Goal: Transaction & Acquisition: Subscribe to service/newsletter

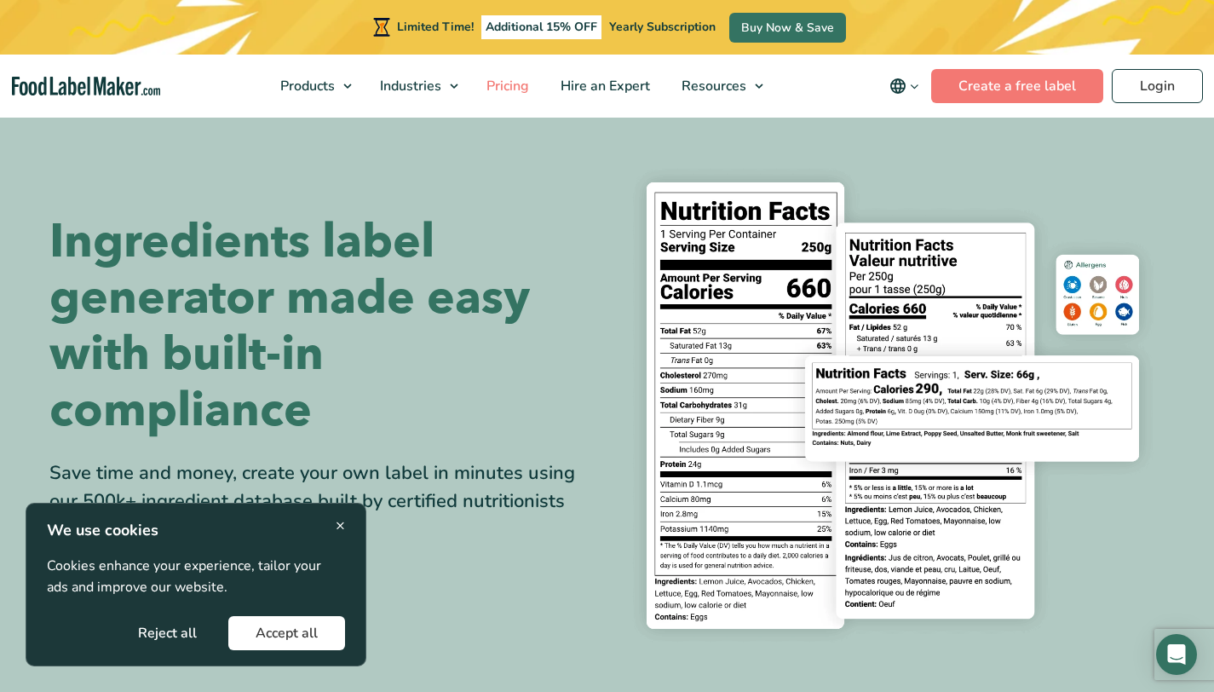
click at [521, 94] on span "Pricing" at bounding box center [505, 86] width 49 height 19
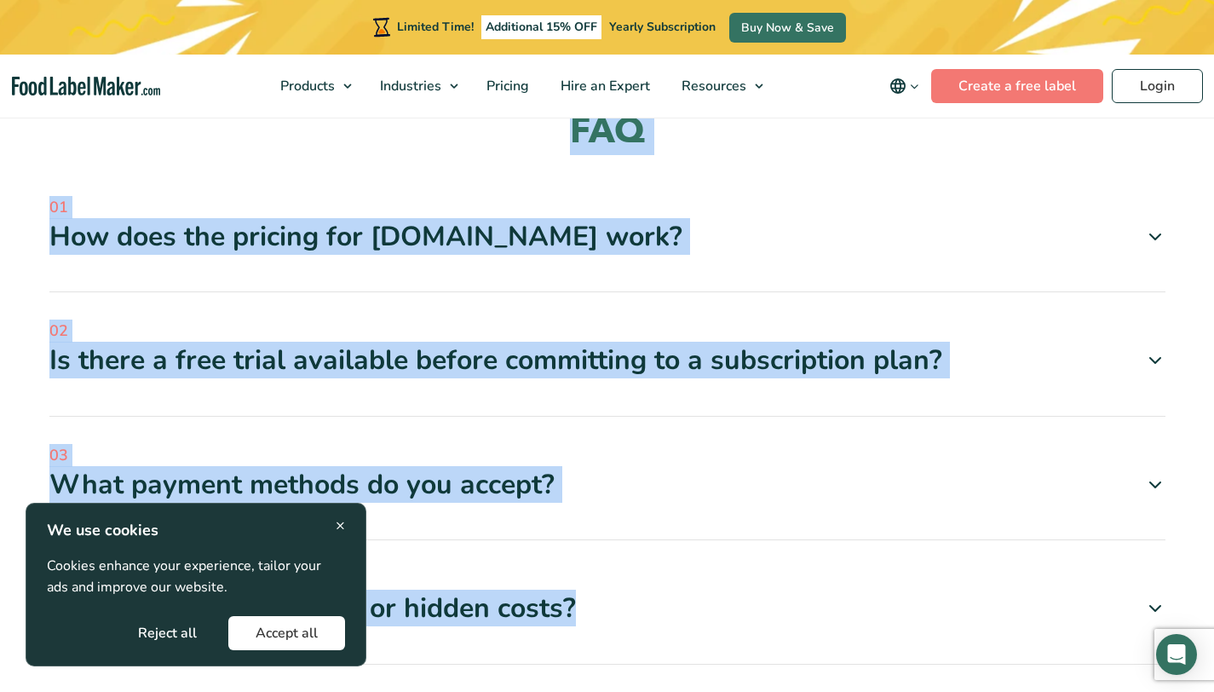
scroll to position [5141, 0]
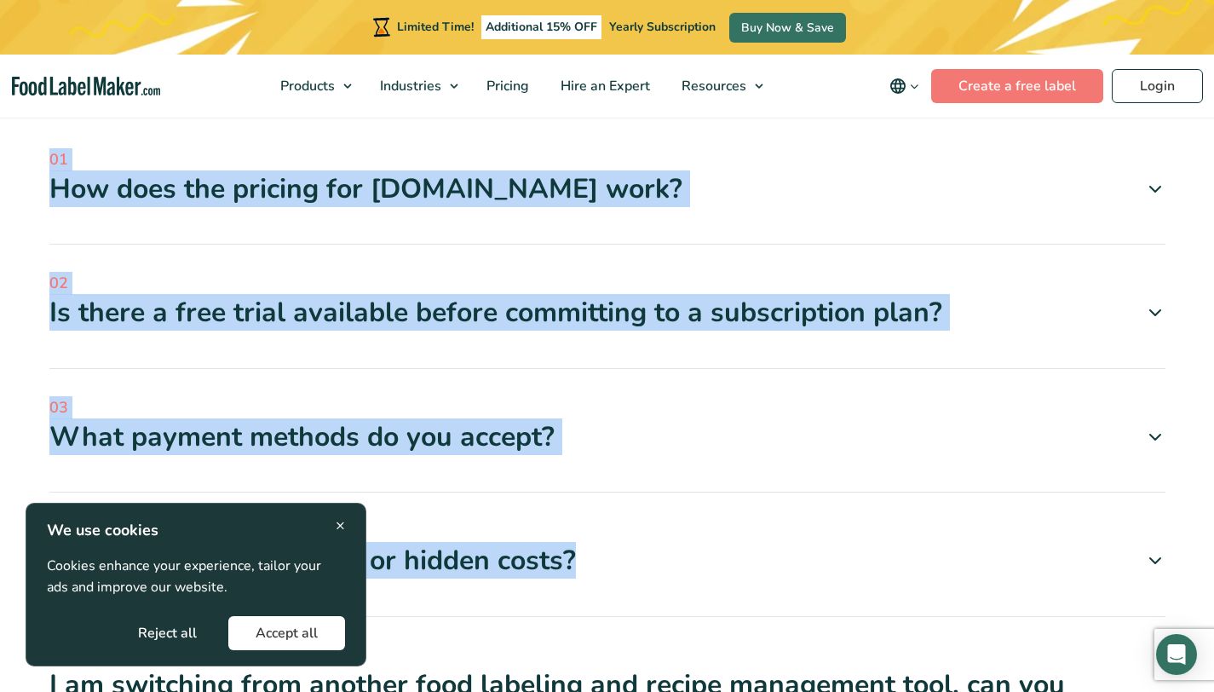
drag, startPoint x: 1226, startPoint y: 56, endPoint x: 1201, endPoint y: 536, distance: 480.3
click at [1145, 427] on icon at bounding box center [1155, 437] width 20 height 20
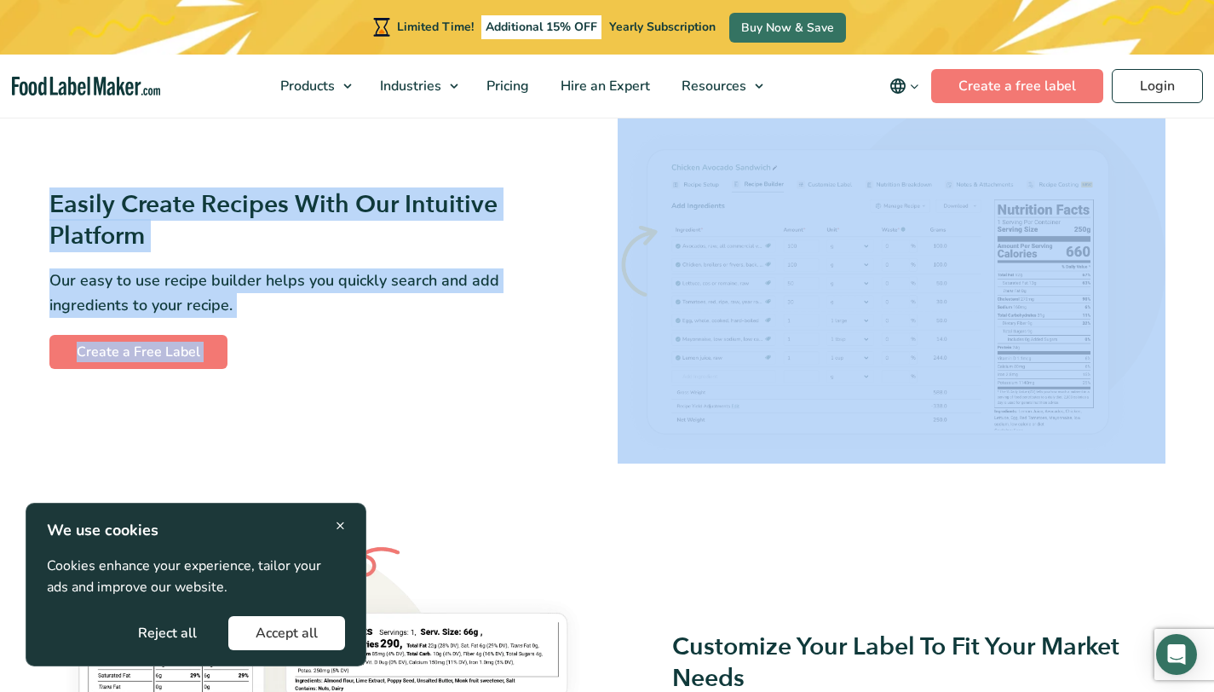
scroll to position [1002, 0]
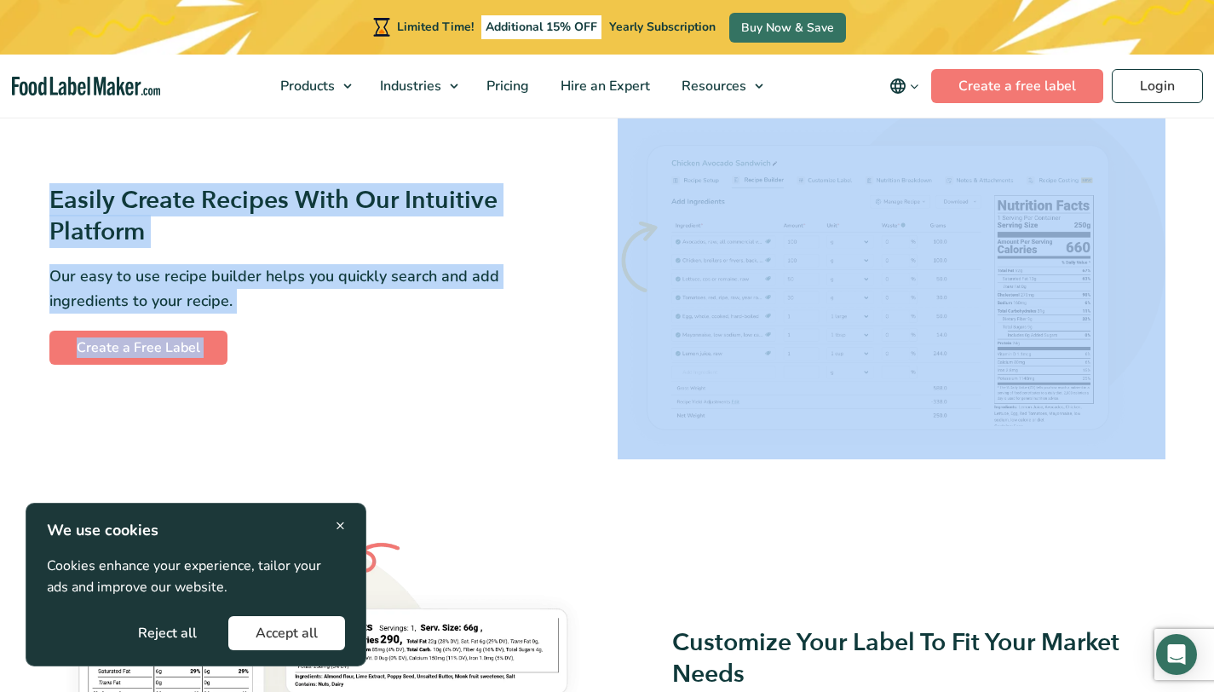
drag, startPoint x: 1226, startPoint y: 36, endPoint x: 1224, endPoint y: 121, distance: 85.2
click at [354, 357] on div "Easily Create Recipes With Our Intuitive Platform Our easy to use recipe builde…" at bounding box center [323, 274] width 548 height 181
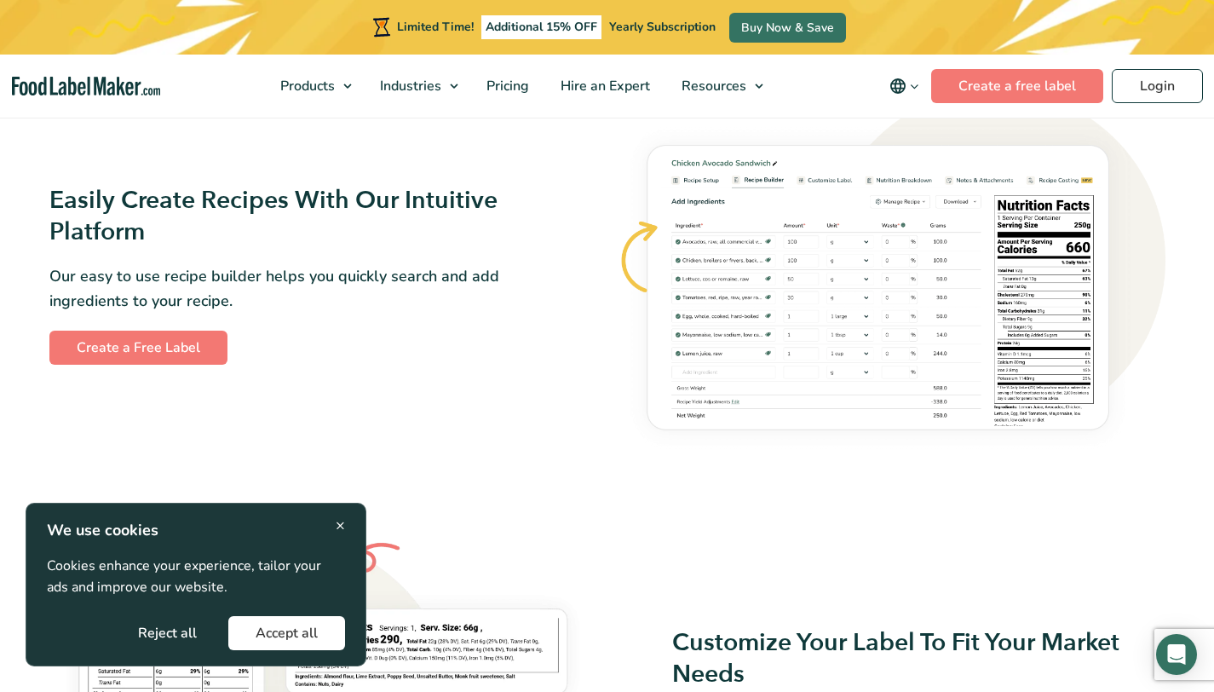
click at [336, 522] on span "×" at bounding box center [340, 525] width 9 height 23
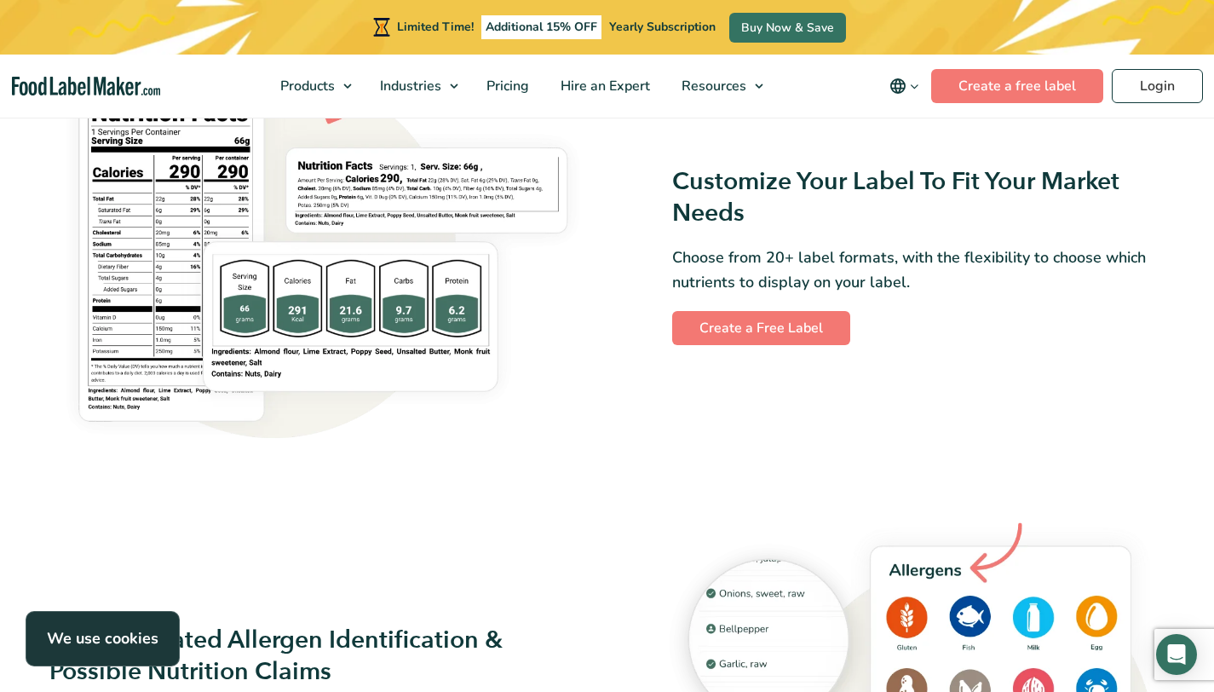
drag, startPoint x: 1226, startPoint y: 134, endPoint x: 1226, endPoint y: 162, distance: 28.1
